Goal: Navigation & Orientation: Find specific page/section

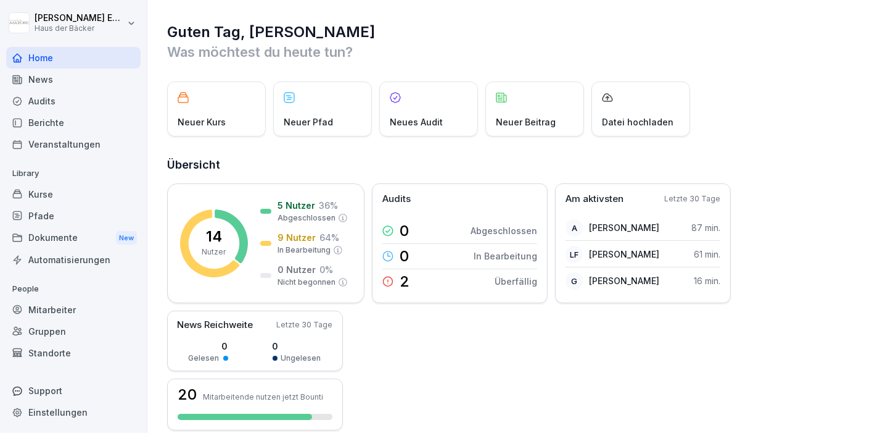
click at [27, 209] on div "Pfade" at bounding box center [73, 216] width 135 height 22
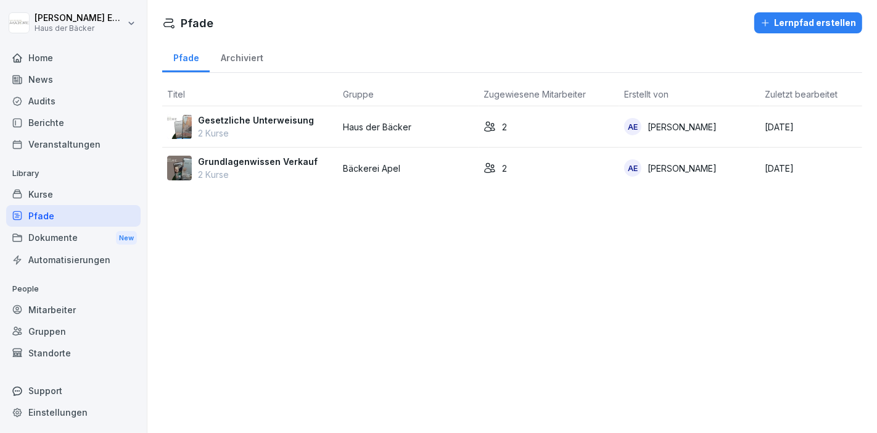
click at [50, 306] on div "Mitarbeiter" at bounding box center [73, 310] width 135 height 22
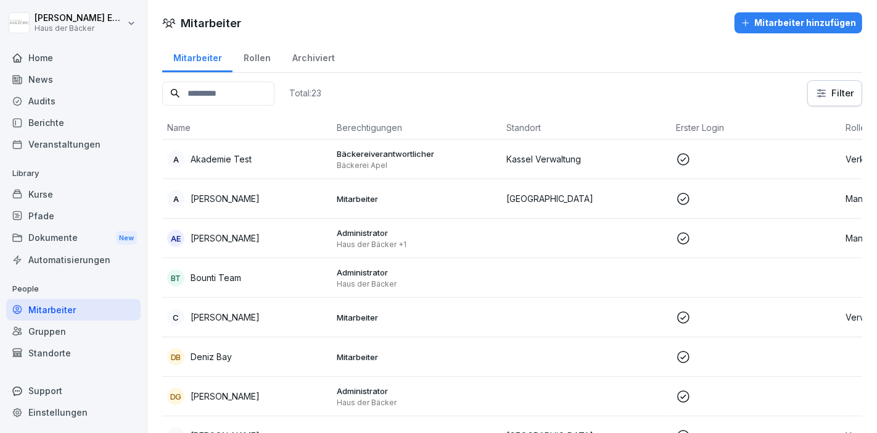
click at [77, 358] on div "Standorte" at bounding box center [73, 353] width 135 height 22
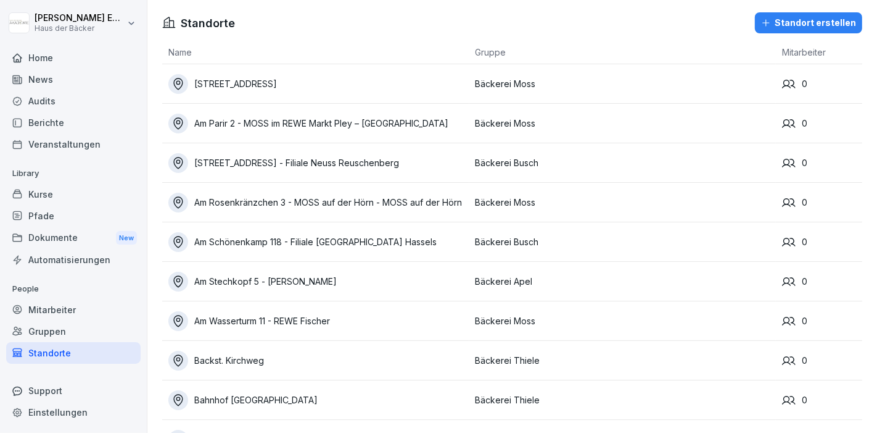
click at [28, 71] on div "News" at bounding box center [73, 79] width 135 height 22
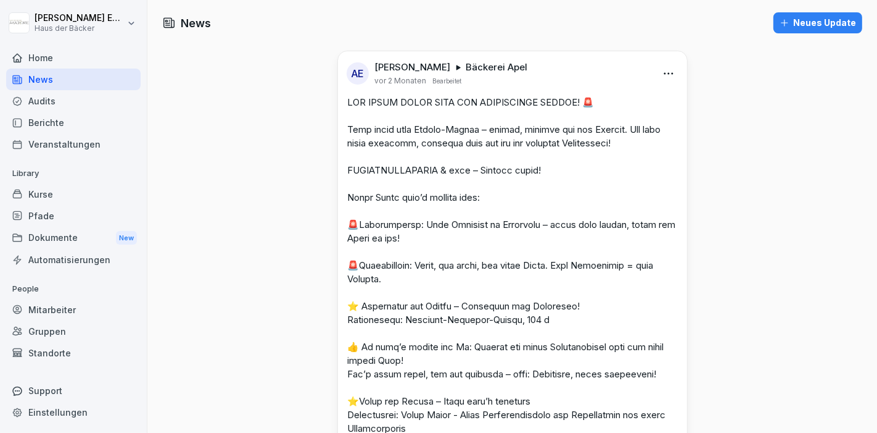
click at [28, 71] on div "News" at bounding box center [73, 79] width 135 height 22
click at [666, 77] on html "[PERSON_NAME] Haus der Bäcker Home News Audits Berichte Veranstaltungen Library…" at bounding box center [438, 216] width 877 height 433
click at [817, 99] on html "[PERSON_NAME] Haus der Bäcker Home News Audits Berichte Veranstaltungen Library…" at bounding box center [438, 216] width 877 height 433
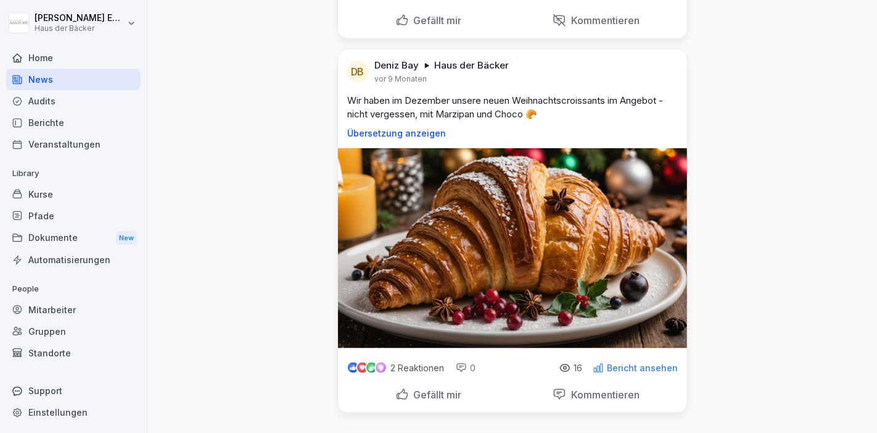
scroll to position [1675, 0]
click at [670, 363] on p "Bericht ansehen" at bounding box center [643, 368] width 71 height 10
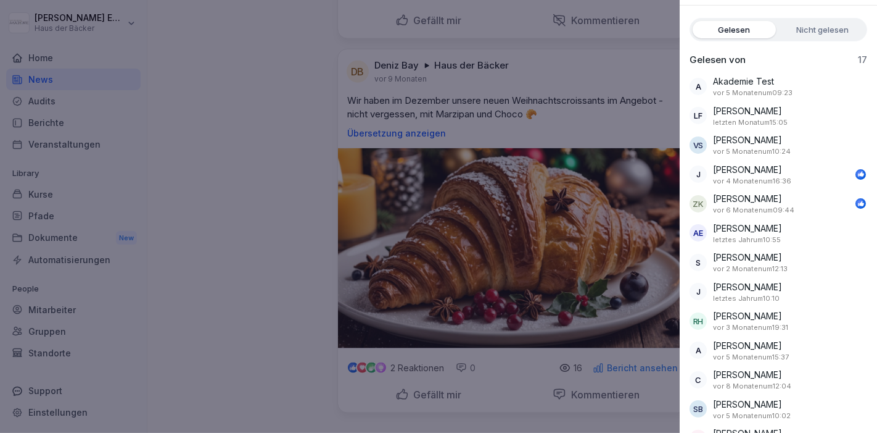
scroll to position [0, 0]
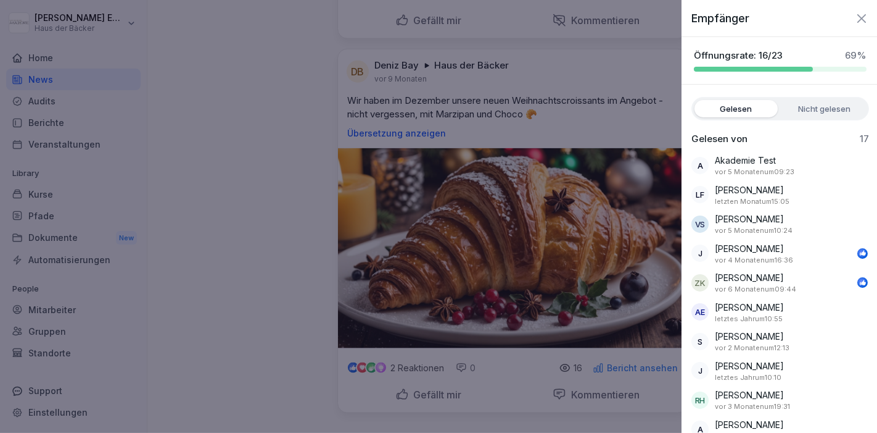
click at [359, 139] on div at bounding box center [438, 216] width 877 height 433
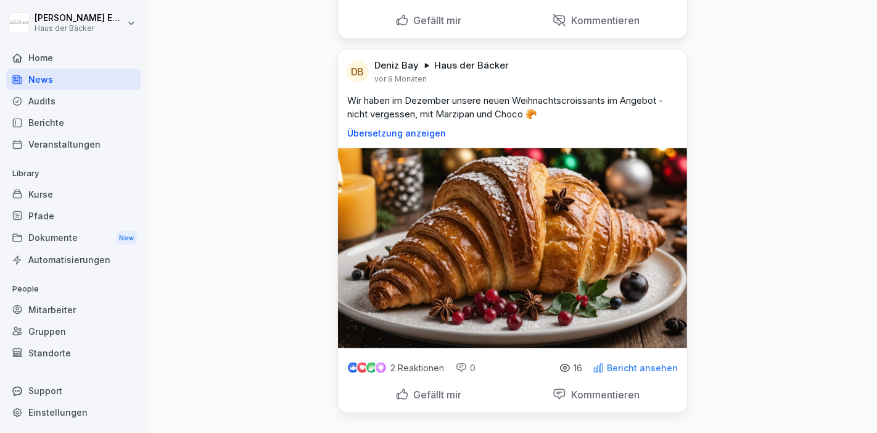
click at [383, 115] on div "Wir haben im Dezember unsere neuen Weihnachtscroissants im Angebot - nicht verg…" at bounding box center [512, 116] width 349 height 44
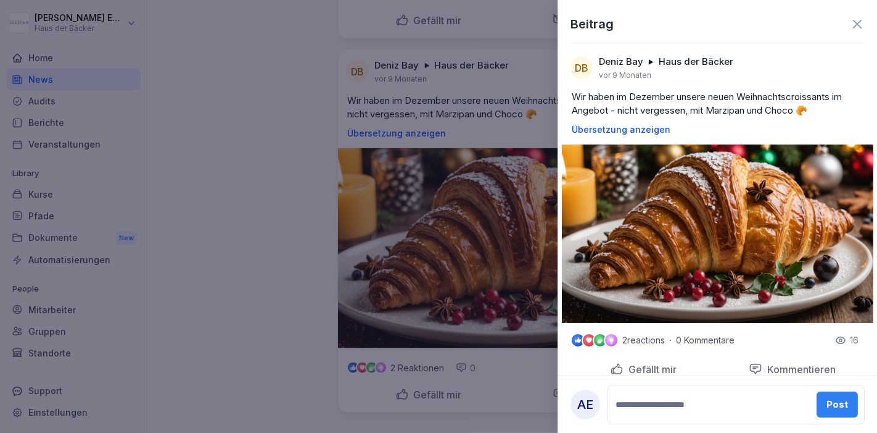
click at [383, 115] on div at bounding box center [438, 216] width 877 height 433
